Goal: Task Accomplishment & Management: Use online tool/utility

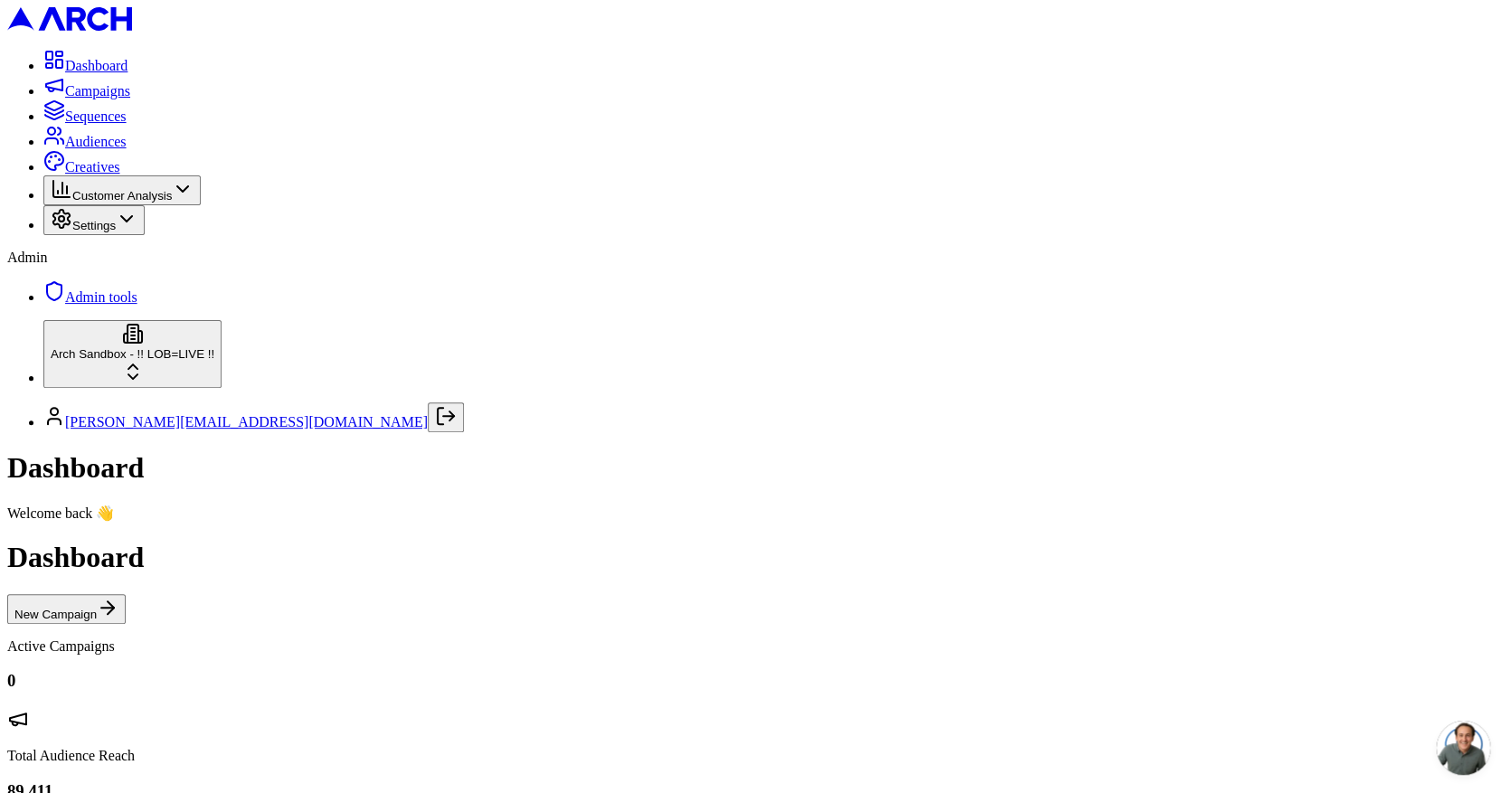
click at [86, 202] on span "Customer Analysis" at bounding box center [122, 196] width 99 height 13
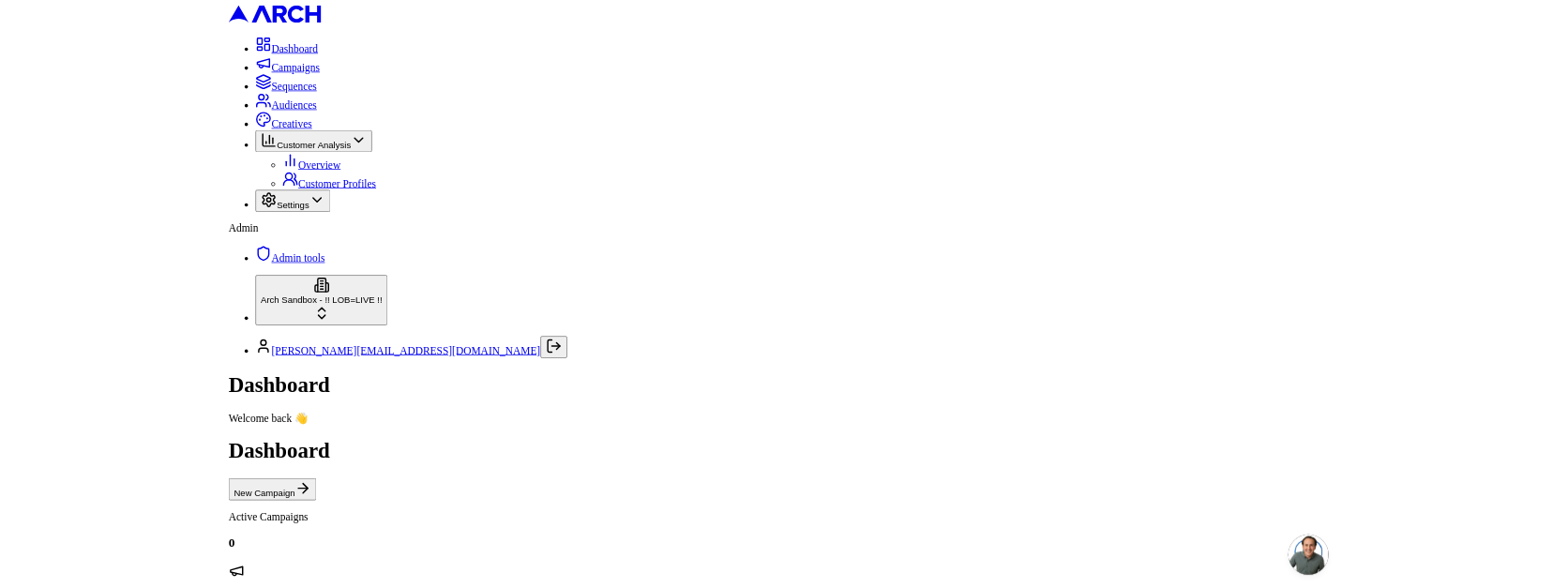
scroll to position [64, 0]
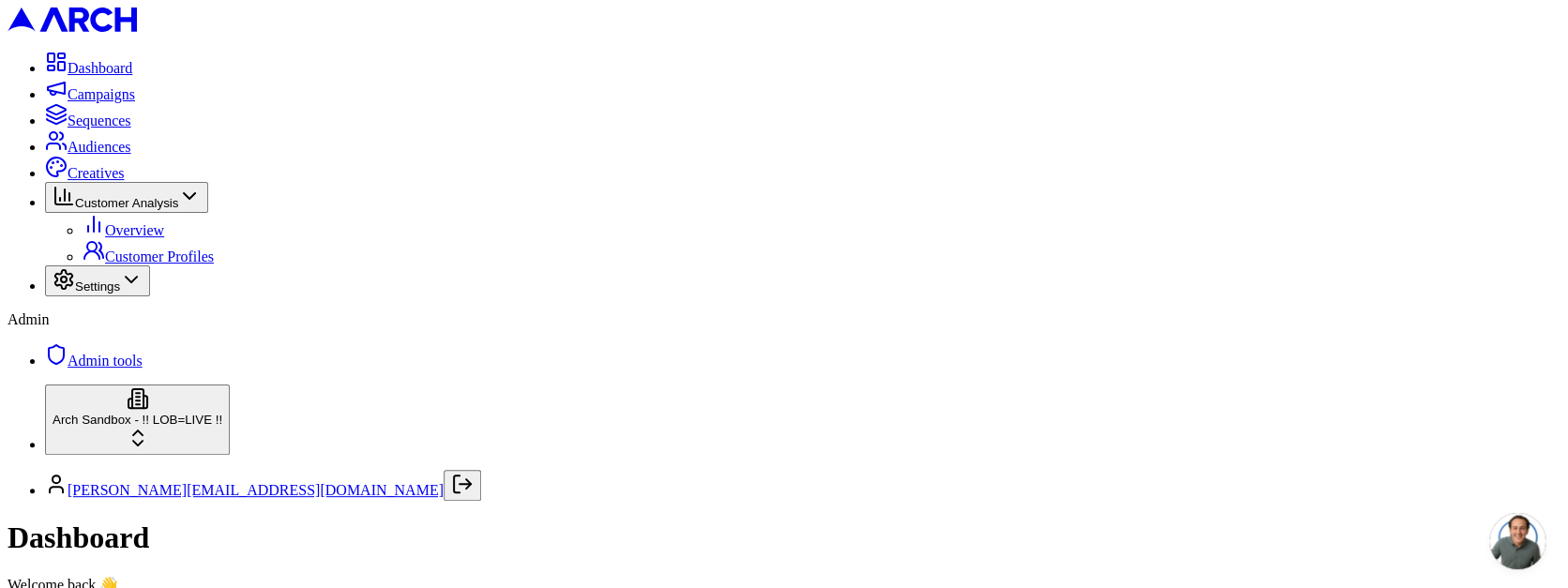
click at [90, 155] on span "Audiences" at bounding box center [99, 147] width 64 height 16
